Goal: Navigation & Orientation: Find specific page/section

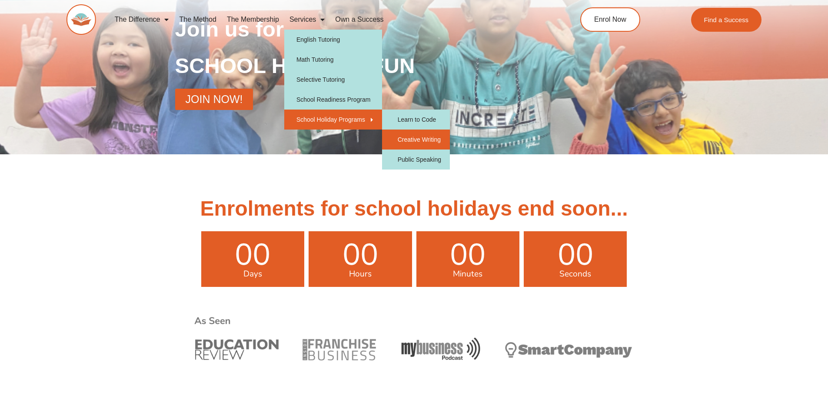
click at [421, 137] on link "Creative Writing" at bounding box center [416, 139] width 68 height 20
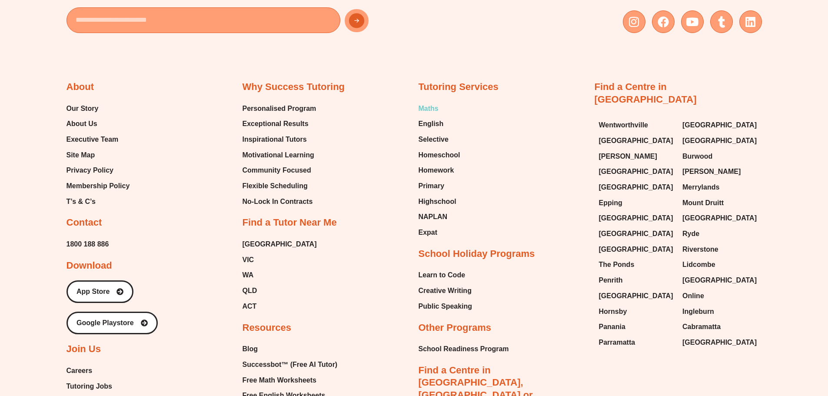
scroll to position [2650, 0]
click at [246, 258] on span "VIC" at bounding box center [248, 259] width 12 height 13
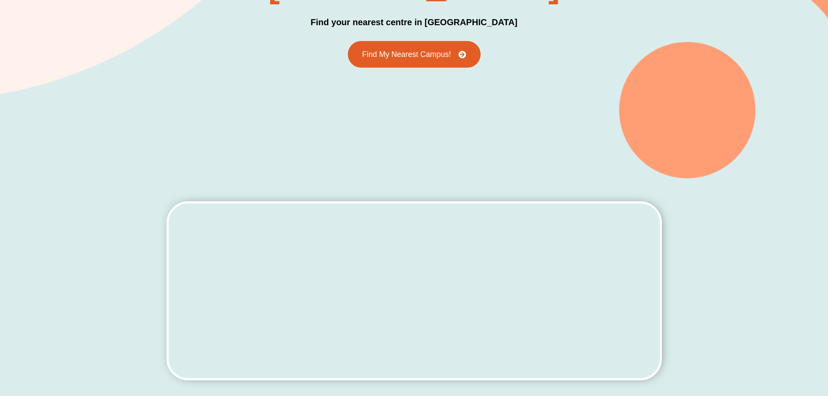
click at [399, 46] on link "Find My Nearest Campus!" at bounding box center [414, 54] width 133 height 27
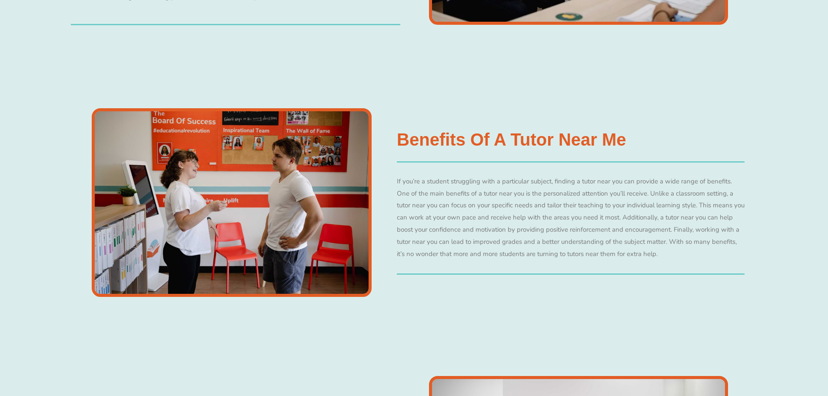
scroll to position [999, 0]
